Goal: Check status: Check status

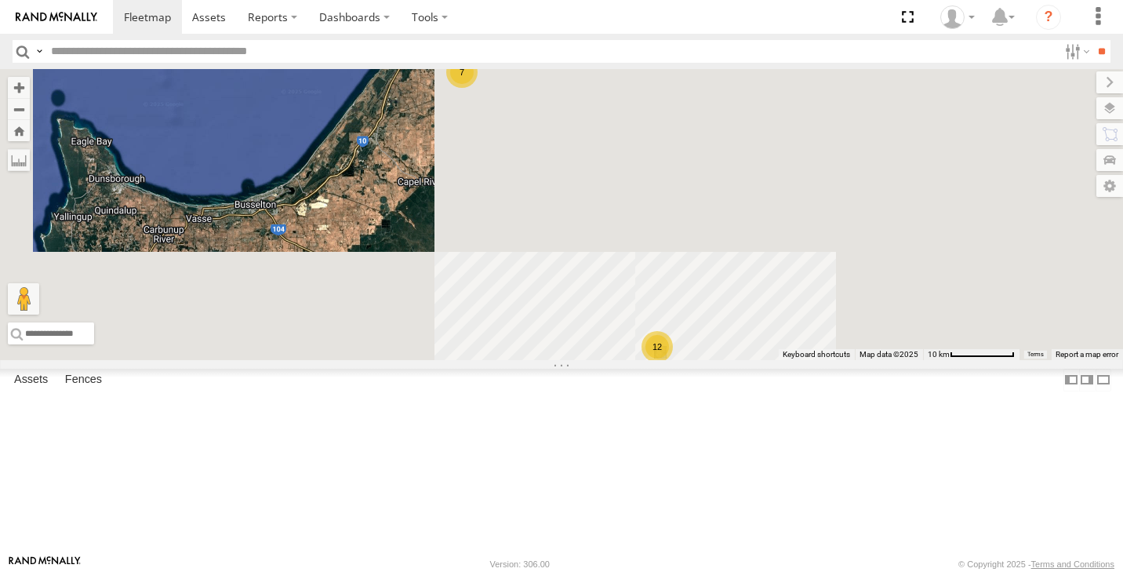
click at [673, 362] on div "12" at bounding box center [656, 346] width 31 height 31
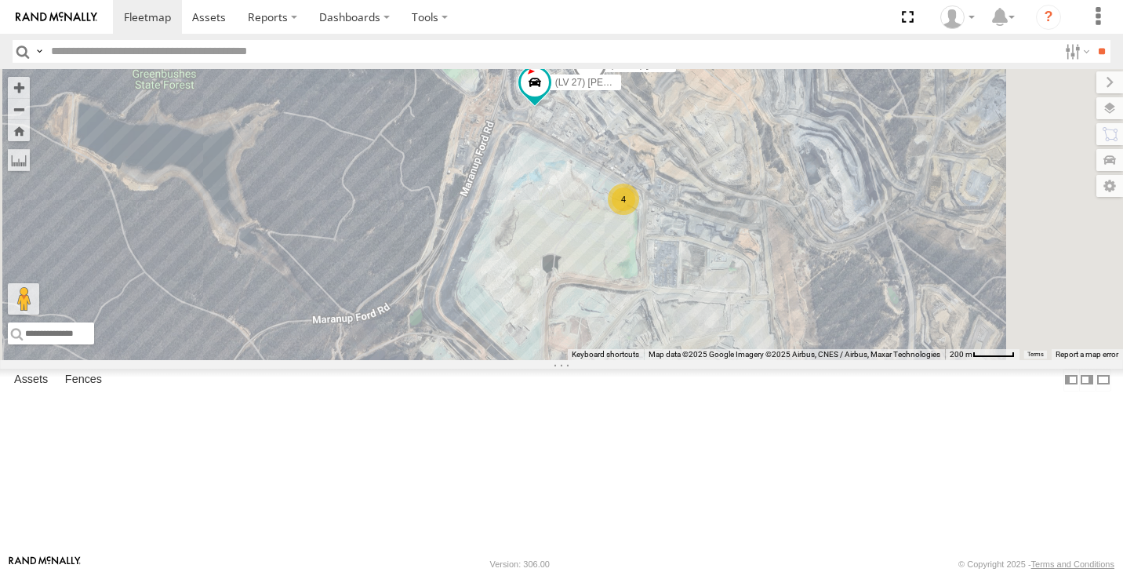
click at [533, 41] on div "5" at bounding box center [517, 24] width 31 height 31
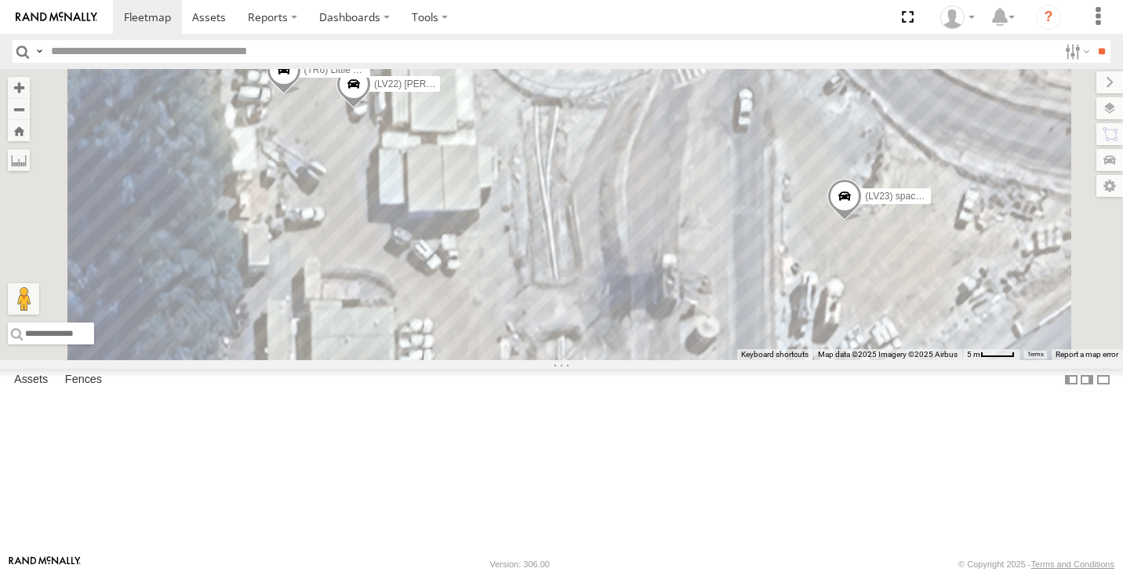
drag, startPoint x: 753, startPoint y: 327, endPoint x: 755, endPoint y: 140, distance: 187.4
click at [755, 140] on div "(LV20) [PERSON_NAME] (LV 28 ) [PERSON_NAME] dual cab triton (LV 27) [PERSON_NAM…" at bounding box center [561, 214] width 1123 height 291
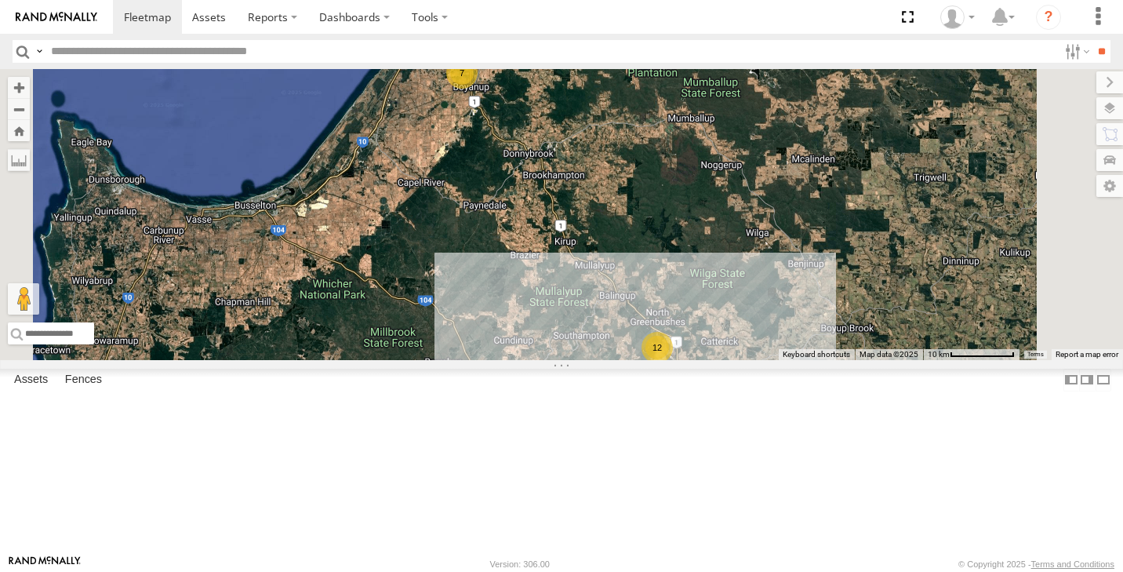
click at [673, 363] on div "12" at bounding box center [656, 347] width 31 height 31
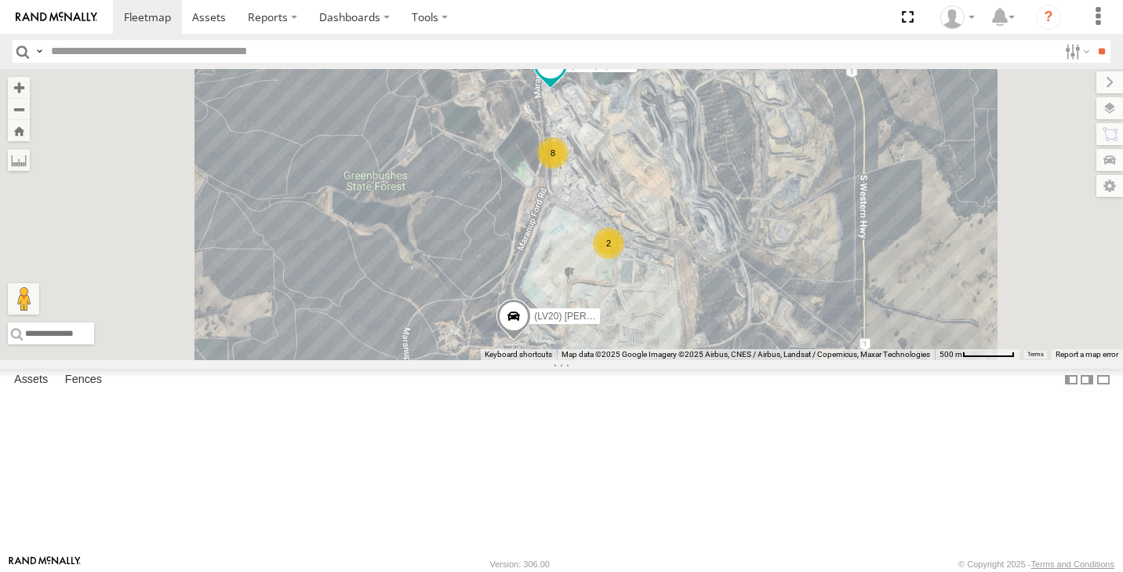
click at [569, 169] on div "8" at bounding box center [552, 152] width 31 height 31
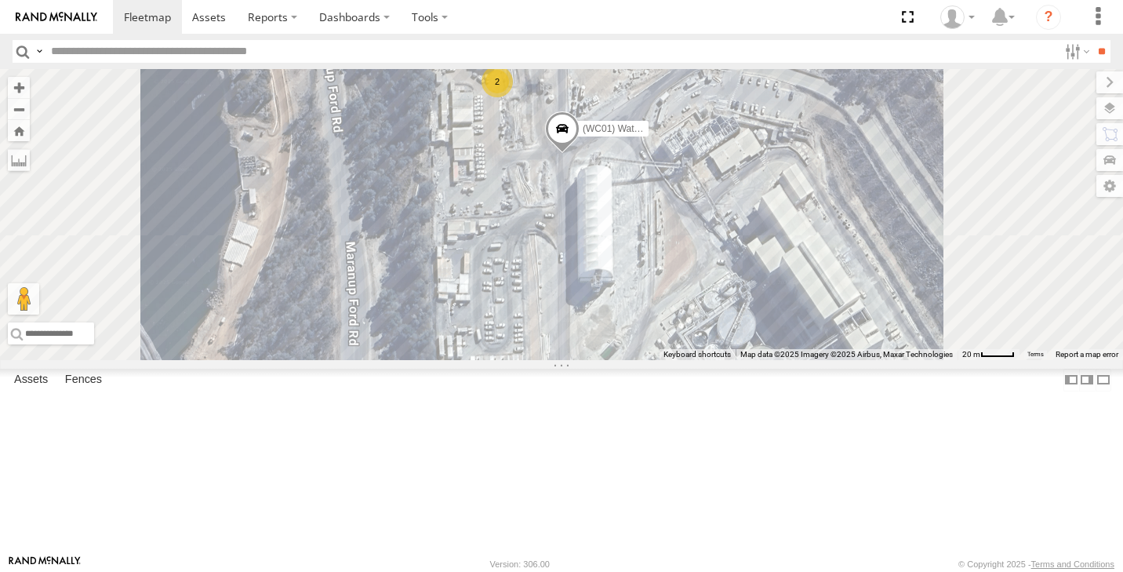
click at [513, 97] on div "2" at bounding box center [497, 81] width 31 height 31
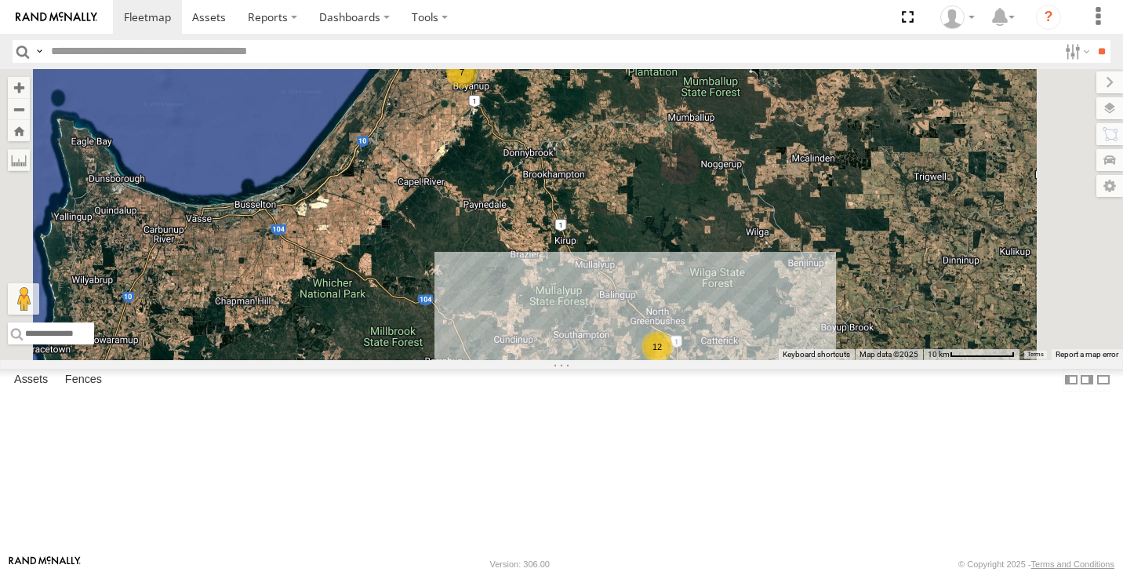
click at [0, 0] on span at bounding box center [0, 0] width 0 height 0
click at [673, 362] on div "12" at bounding box center [656, 346] width 31 height 31
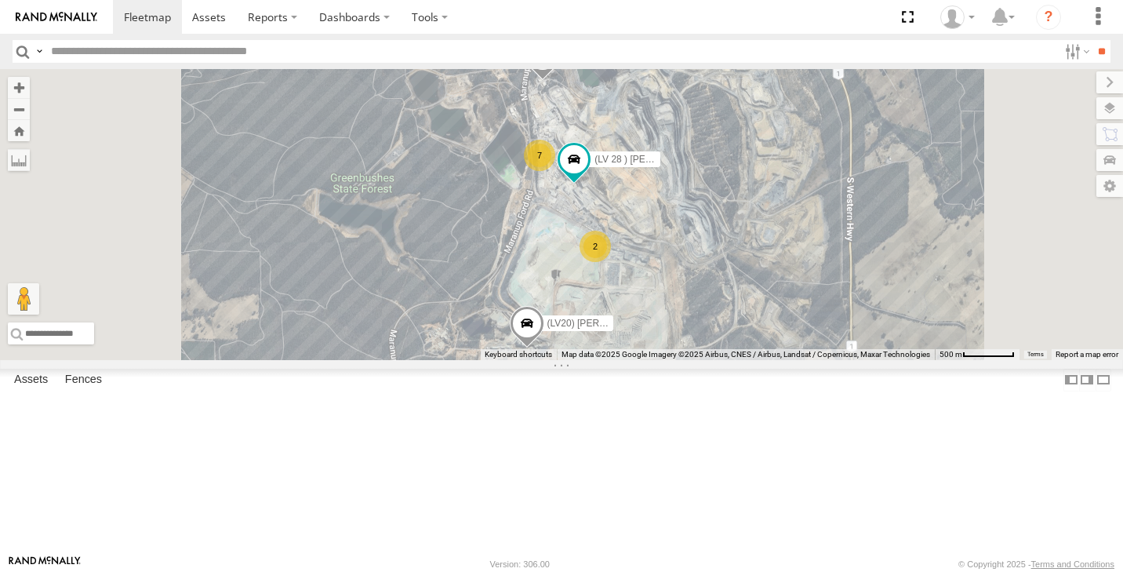
click at [555, 171] on div "7" at bounding box center [539, 155] width 31 height 31
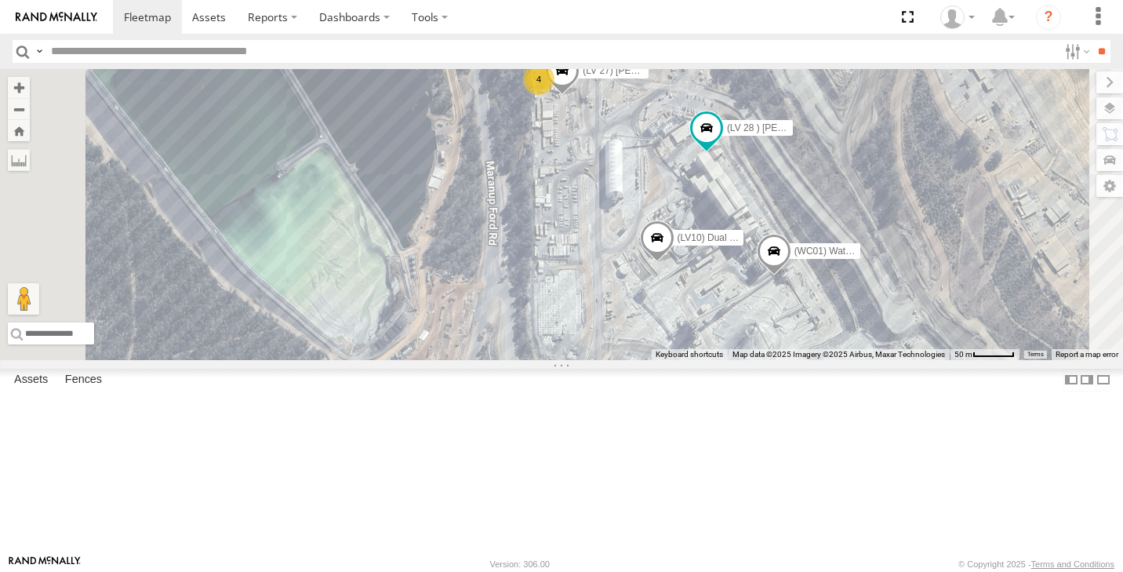
drag, startPoint x: 834, startPoint y: 419, endPoint x: 882, endPoint y: 358, distance: 77.5
click at [883, 358] on div "(LV20) [PERSON_NAME] (LV 28 ) [PERSON_NAME] dual cab triton (LV23) space cab tr…" at bounding box center [561, 214] width 1123 height 291
click at [0, 0] on span at bounding box center [0, 0] width 0 height 0
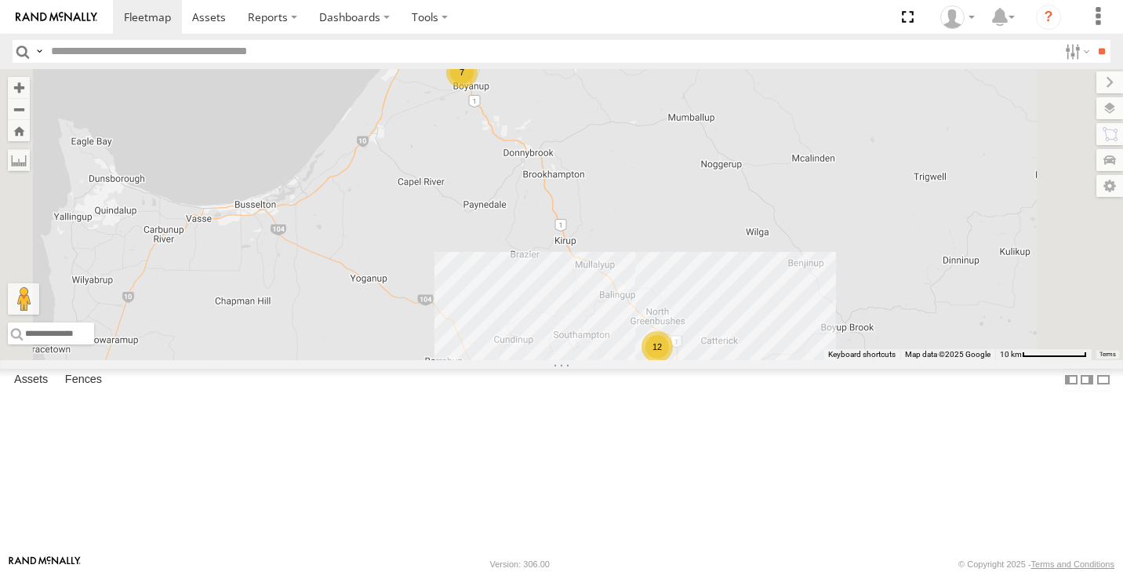
click at [842, 360] on div "12 7" at bounding box center [561, 214] width 1123 height 291
click at [673, 362] on div "12" at bounding box center [656, 346] width 31 height 31
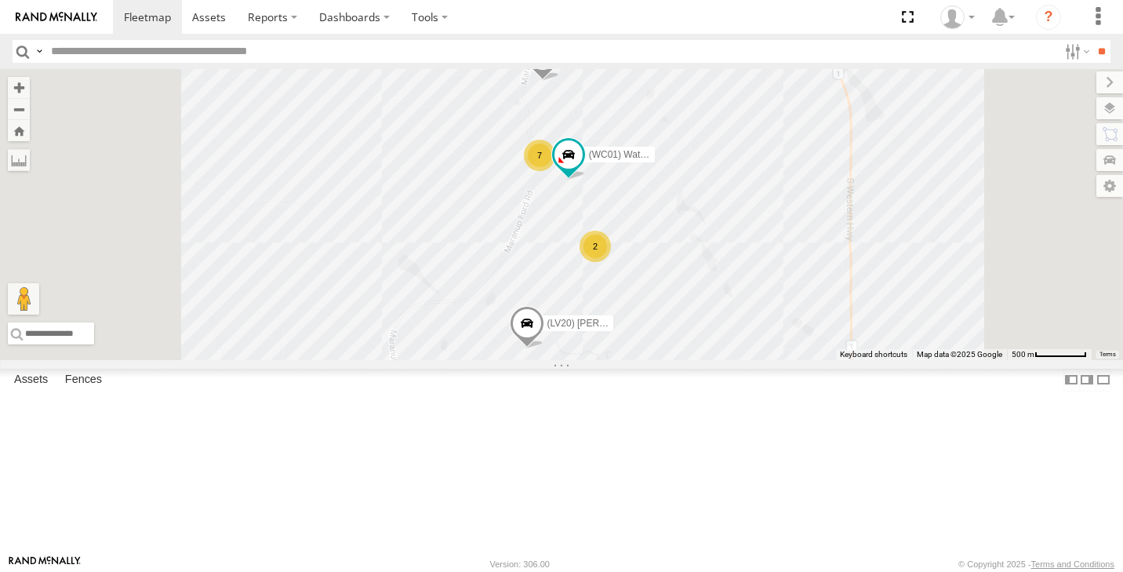
click at [555, 171] on div "7" at bounding box center [539, 155] width 31 height 31
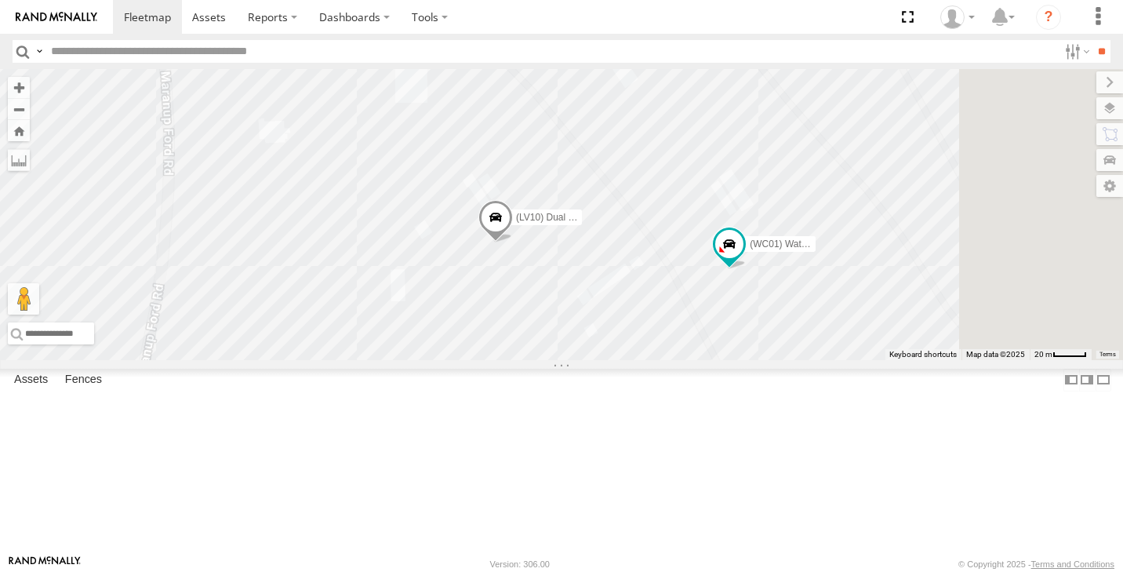
drag, startPoint x: 956, startPoint y: 431, endPoint x: 820, endPoint y: 262, distance: 217.5
click at [820, 262] on div "(LV20) Tony Ute (WC01) Water Truck (LV23) space cab triton 3 (LV10) Dual cab ra…" at bounding box center [561, 214] width 1123 height 291
click at [1105, 113] on label at bounding box center [1094, 108] width 57 height 22
click at [0, 0] on label at bounding box center [0, 0] width 0 height 0
click at [0, 0] on span "Satellite + Roadmap" at bounding box center [0, 0] width 0 height 0
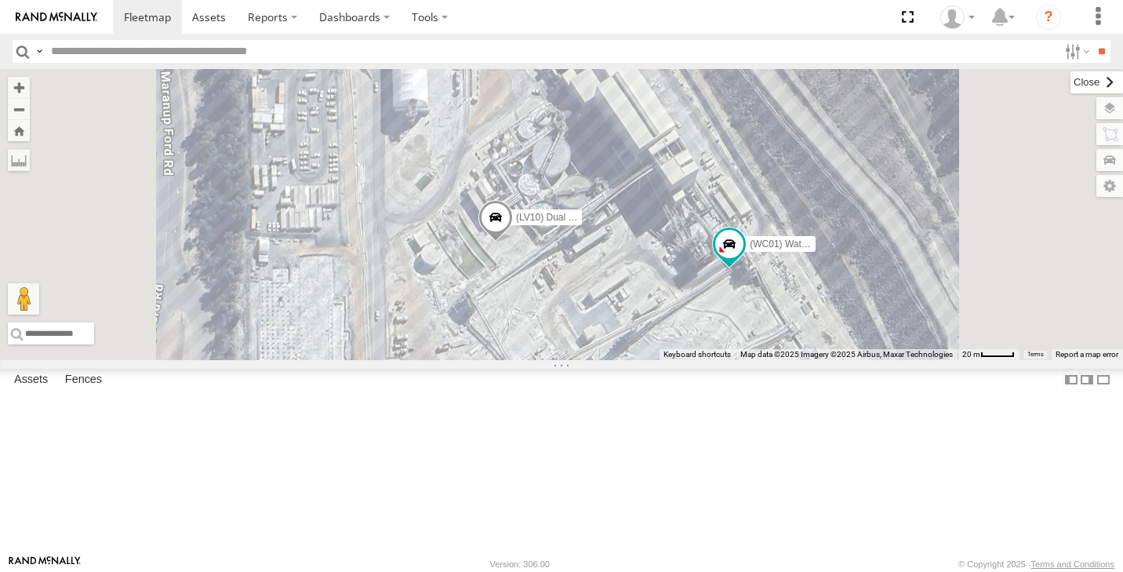
click at [1070, 82] on label at bounding box center [1096, 82] width 53 height 22
